Goal: Task Accomplishment & Management: Manage account settings

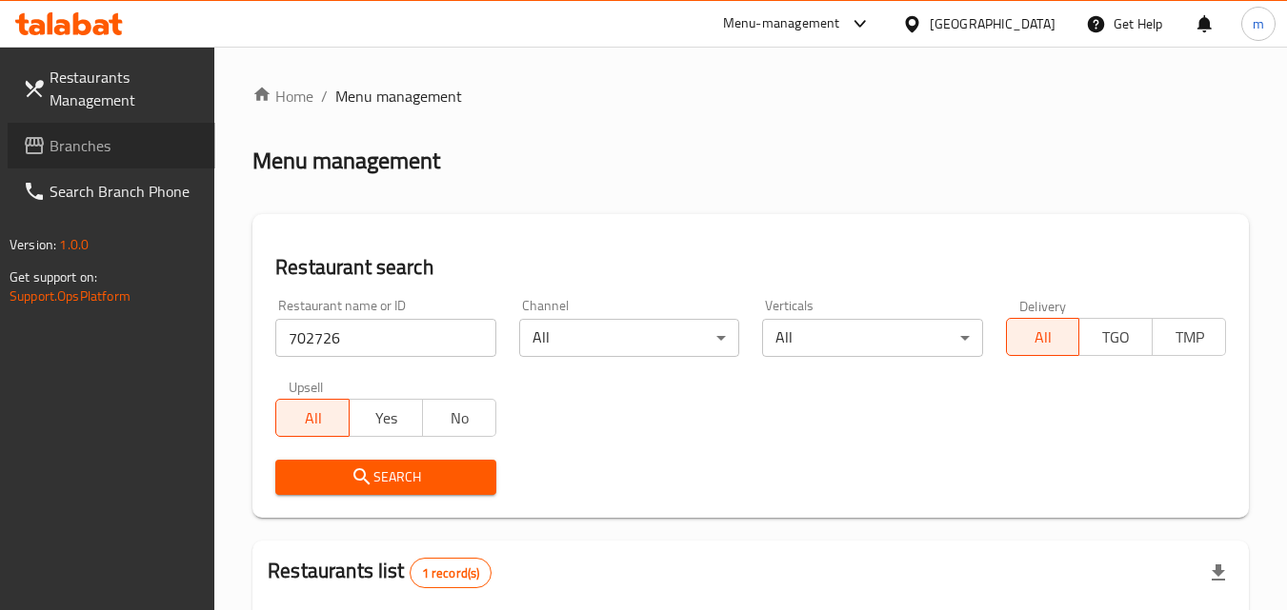
click at [87, 135] on span "Branches" at bounding box center [125, 145] width 150 height 23
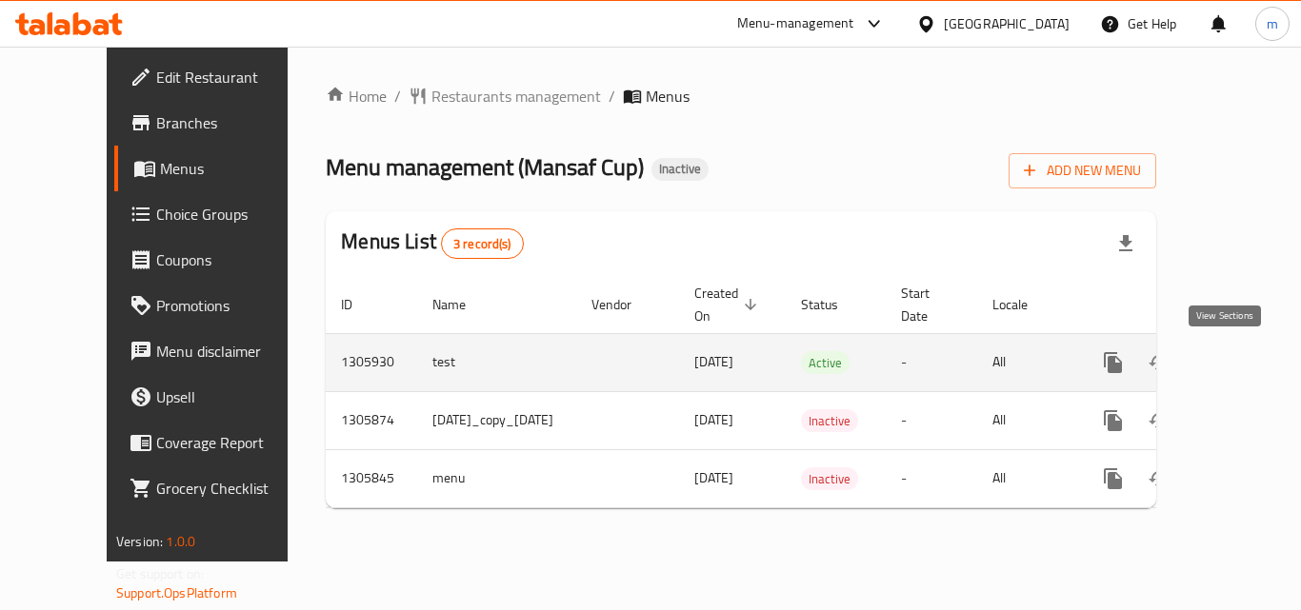
click at [1239, 362] on icon "enhanced table" at bounding box center [1250, 362] width 23 height 23
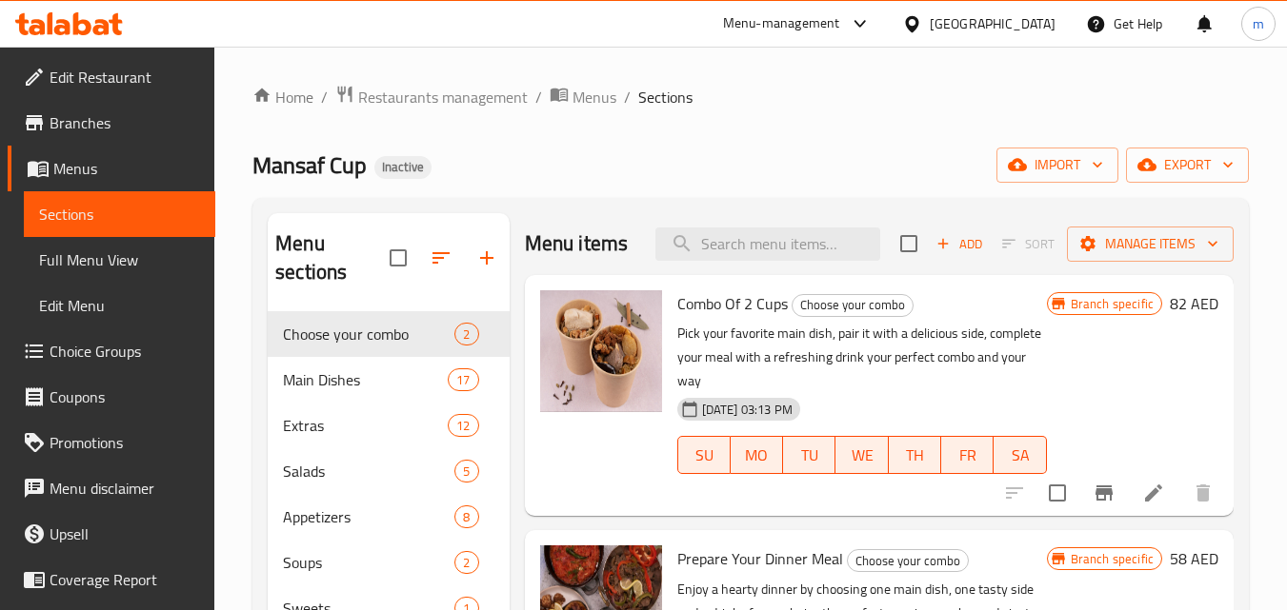
click at [532, 168] on div "Mansaf Cup Inactive import export" at bounding box center [750, 165] width 996 height 35
click at [731, 246] on input "search" at bounding box center [767, 244] width 225 height 33
paste input "Prepare Your Dinner Meal"
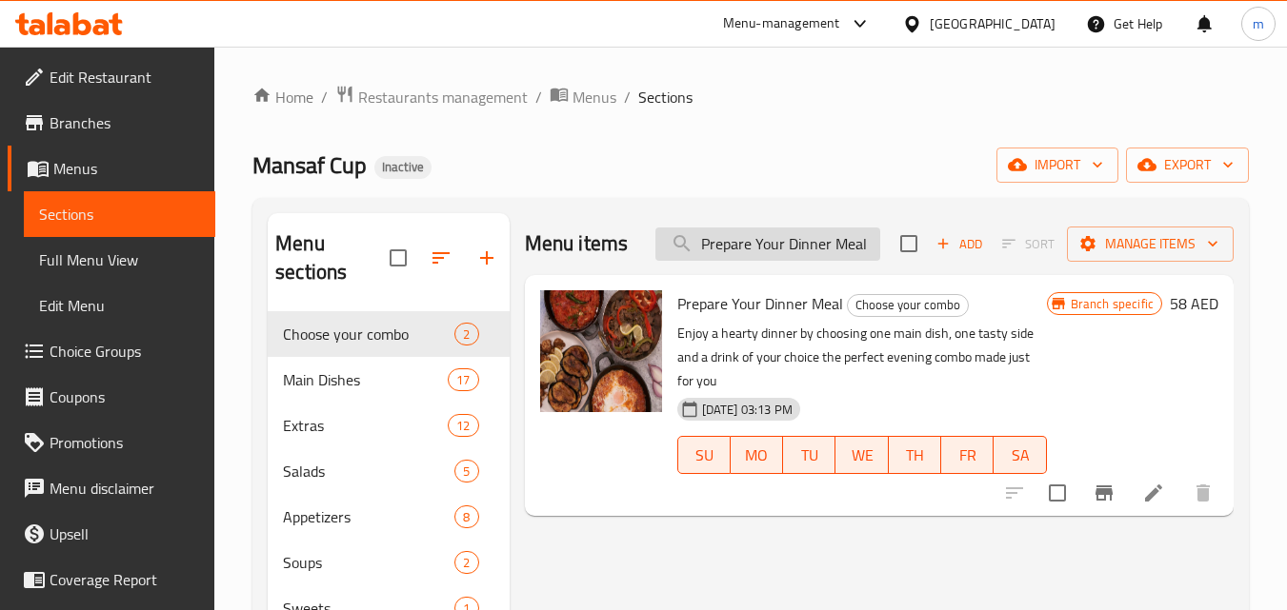
type input "Prepare Your Dinner Meal"
click at [653, 555] on div "Menu items Prepare Your Dinner Meal Add Sort Manage items Prepare Your Dinner M…" at bounding box center [871, 518] width 724 height 610
click at [1147, 493] on icon at bounding box center [1153, 493] width 23 height 23
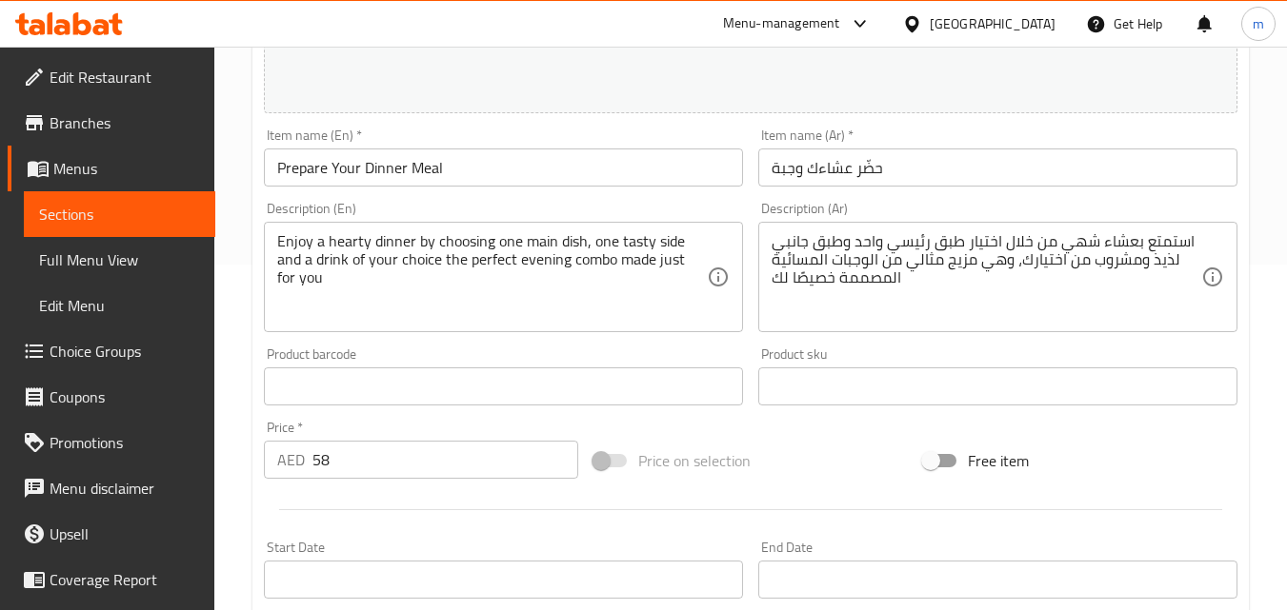
scroll to position [287, 0]
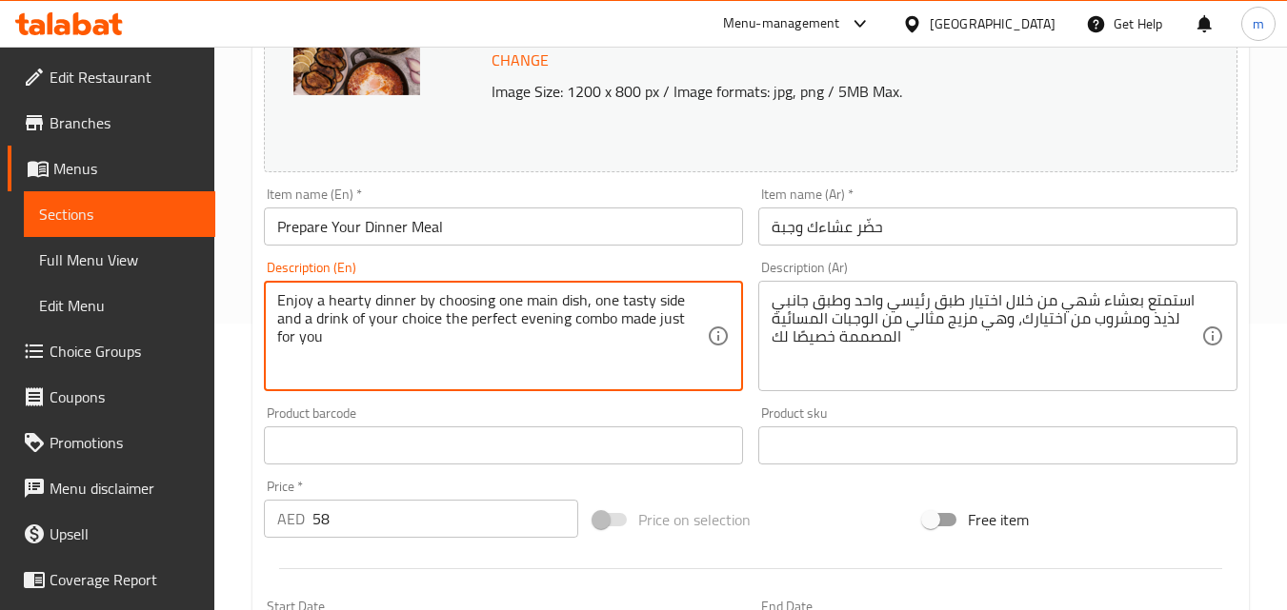
click at [339, 352] on textarea "Enjoy a hearty dinner by choosing one main dish, one tasty side and a drink of …" at bounding box center [491, 336] width 429 height 90
click at [407, 360] on textarea "Enjoy a hearty dinner by choosing one main dish, one tasty side and a drink of …" at bounding box center [491, 336] width 429 height 90
click at [441, 347] on textarea "Enjoy a hearty dinner by choosing one main dish, one tasty side and a drink of …" at bounding box center [491, 336] width 429 height 90
click at [220, 365] on div "Home / Restaurants management / Menus / Sections / item / update Choose your co…" at bounding box center [750, 423] width 1072 height 1326
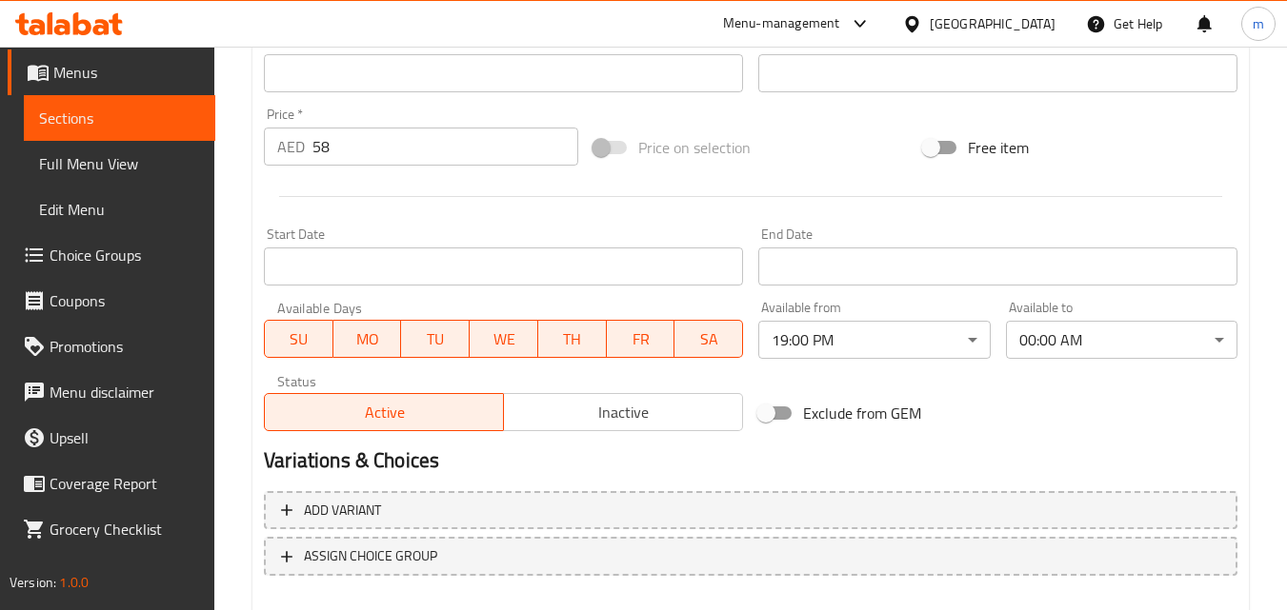
scroll to position [763, 0]
